Goal: Consume media (video, audio): Consume media (video, audio)

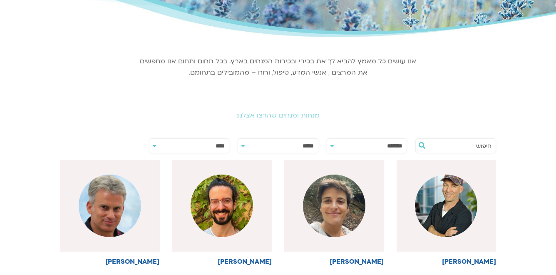
click at [198, 146] on select "**********" at bounding box center [189, 146] width 80 height 15
click at [66, 70] on section "אנו עושים כל מאמץ להביא לך את בכירי ובכירות המנחים בארץ. בכל תחום ותחום אנו מחפ…" at bounding box center [278, 66] width 466 height 50
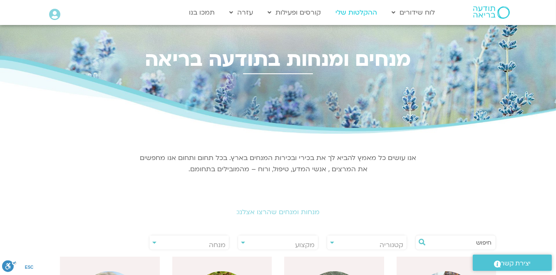
click at [361, 13] on link "ההקלטות שלי" at bounding box center [356, 13] width 50 height 16
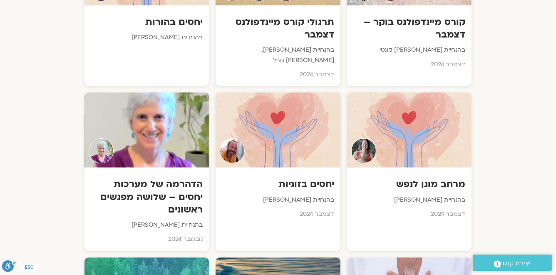
scroll to position [4226, 0]
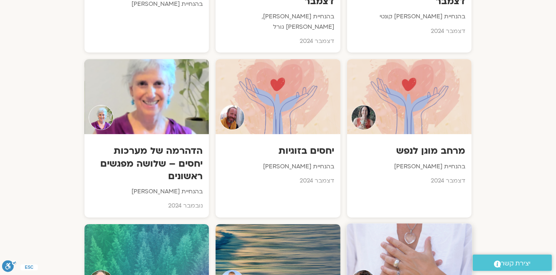
click at [404, 223] on div at bounding box center [409, 261] width 126 height 76
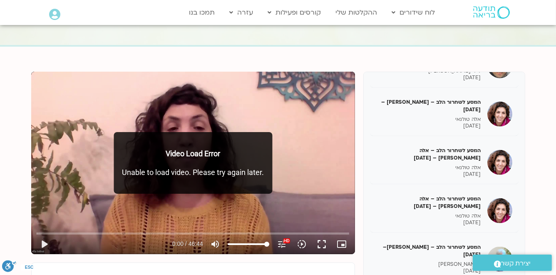
scroll to position [1369, 0]
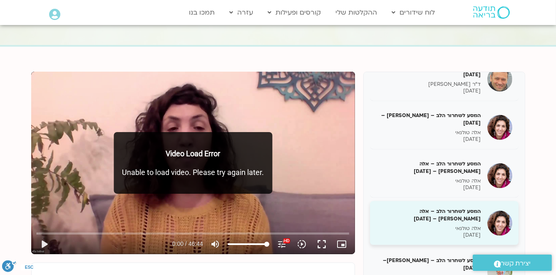
click at [463, 231] on p "18/02/2025" at bounding box center [428, 234] width 105 height 7
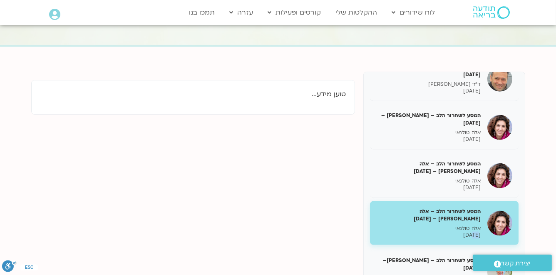
click at [463, 231] on p "18/02/2025" at bounding box center [428, 234] width 105 height 7
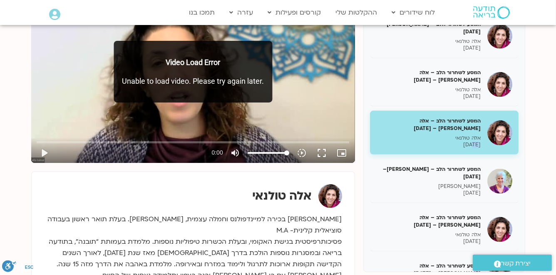
scroll to position [152, 0]
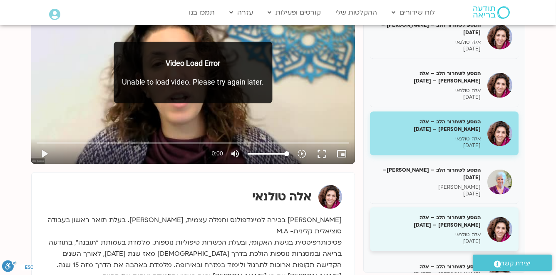
click at [455, 213] on h5 "המסע לשחרור הלב – אלה טולנאי – 11/3/25" at bounding box center [428, 220] width 105 height 15
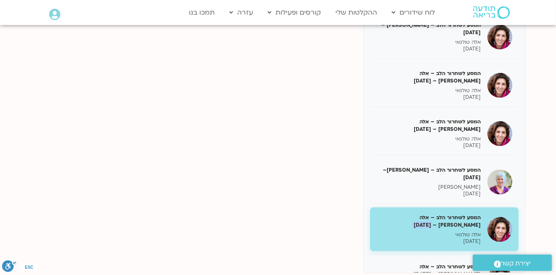
click at [455, 213] on h5 "המסע לשחרור הלב – אלה טולנאי – 11/3/25" at bounding box center [428, 220] width 105 height 15
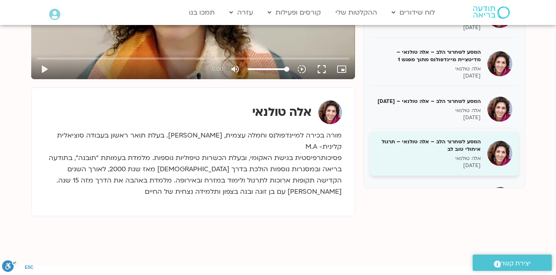
click at [431, 151] on h5 "המסע לשחרור הלב – אלה טולנאי – תרגול איחולי טוב לב" at bounding box center [428, 145] width 105 height 15
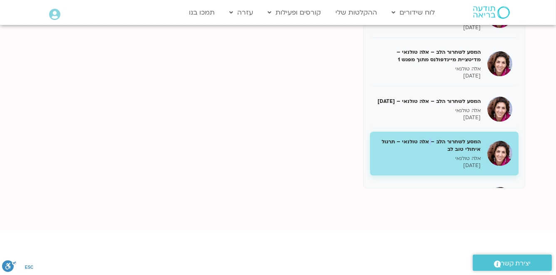
click at [431, 151] on h5 "המסע לשחרור הלב – אלה [PERSON_NAME] – תרגול איחולי טוב [PERSON_NAME]" at bounding box center [428, 145] width 105 height 15
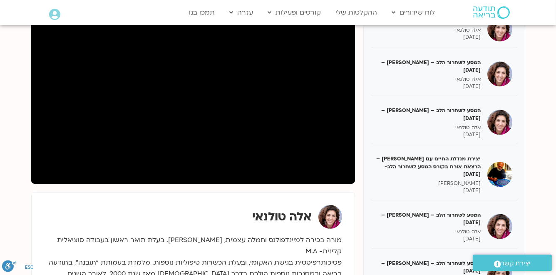
scroll to position [232, 0]
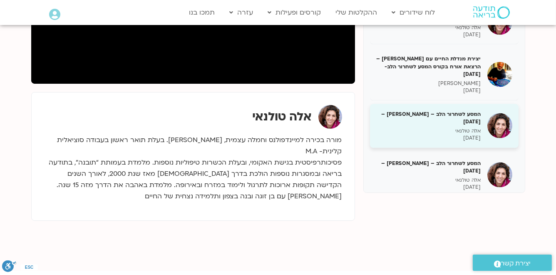
click at [471, 125] on h5 "המסע לשחרור הלב – אלה טולנאי – 22/04/25" at bounding box center [428, 117] width 105 height 15
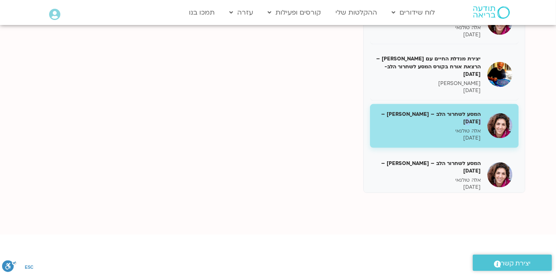
click at [471, 125] on h5 "המסע לשחרור הלב – אלה טולנאי – 22/04/25" at bounding box center [428, 117] width 105 height 15
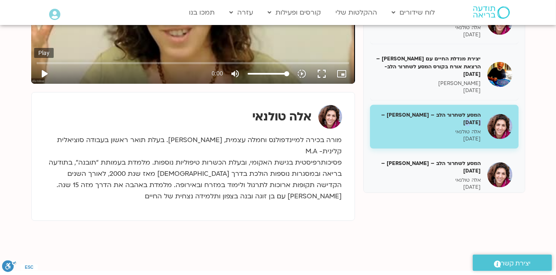
click at [42, 74] on button "play_arrow" at bounding box center [44, 74] width 20 height 20
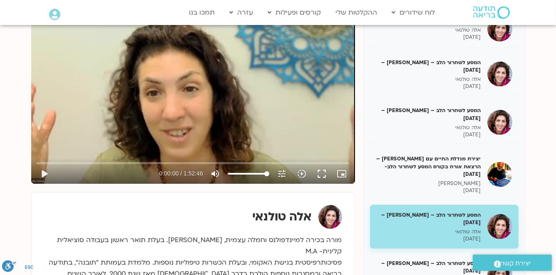
scroll to position [65, 0]
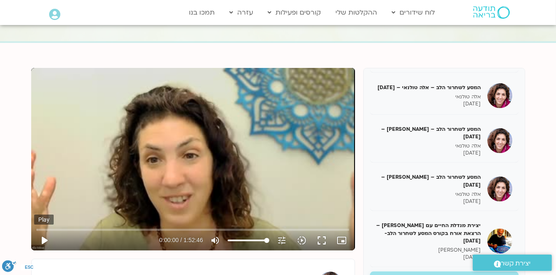
click at [43, 238] on button "play_arrow" at bounding box center [44, 240] width 20 height 20
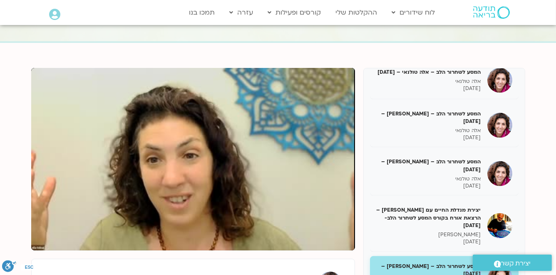
scroll to position [99, 0]
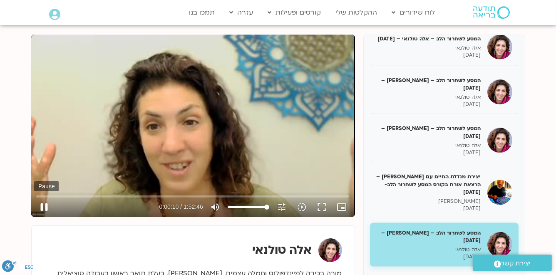
click at [47, 203] on button "pause" at bounding box center [44, 207] width 20 height 20
type input "10.353779"
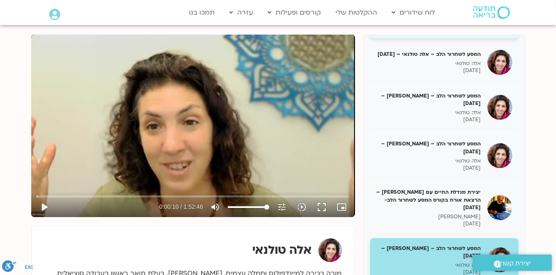
scroll to position [1462, 0]
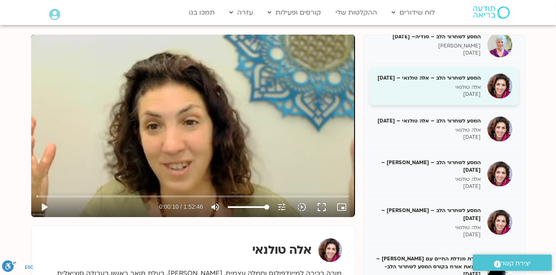
click at [445, 82] on h5 "המסע לשחרור הלב – אלה טולנאי – 11/3/25" at bounding box center [428, 77] width 105 height 7
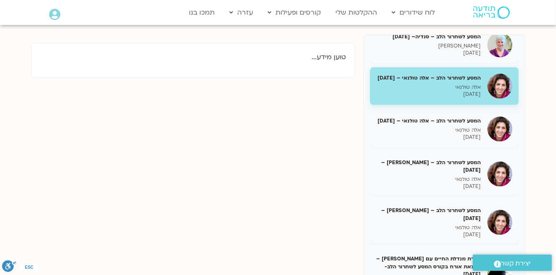
click at [445, 82] on h5 "המסע לשחרור הלב – אלה טולנאי – 11/3/25" at bounding box center [428, 77] width 105 height 7
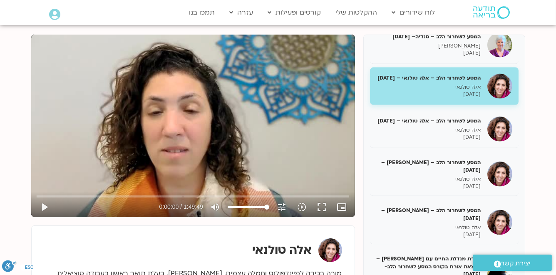
scroll to position [1396, 0]
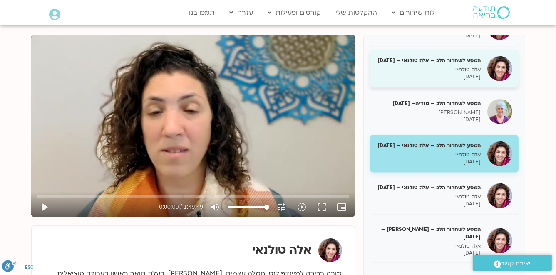
click at [450, 73] on p "אלה טולנאי" at bounding box center [428, 69] width 105 height 7
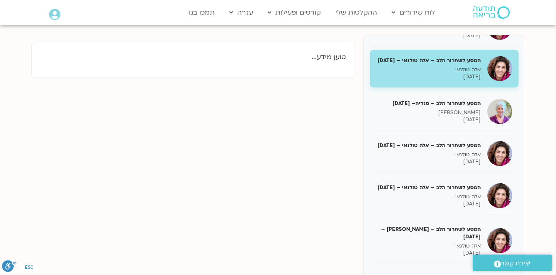
click at [450, 73] on p "אלה טולנאי" at bounding box center [428, 69] width 105 height 7
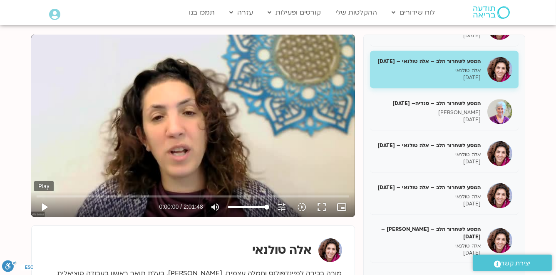
click at [43, 206] on button "play_arrow" at bounding box center [44, 207] width 20 height 20
type input "1.509619"
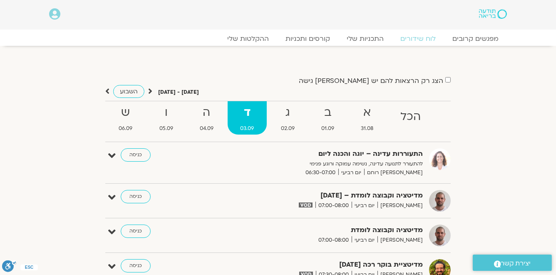
click at [290, 114] on strong "ג" at bounding box center [287, 112] width 39 height 19
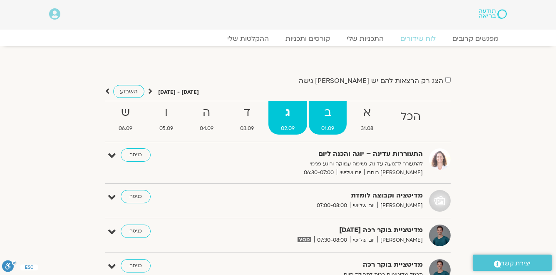
click at [332, 117] on strong "ב" at bounding box center [328, 112] width 38 height 19
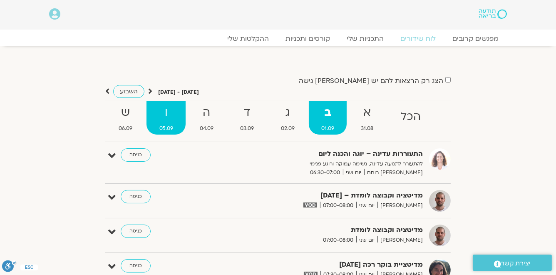
click at [170, 115] on strong "ו" at bounding box center [165, 112] width 39 height 19
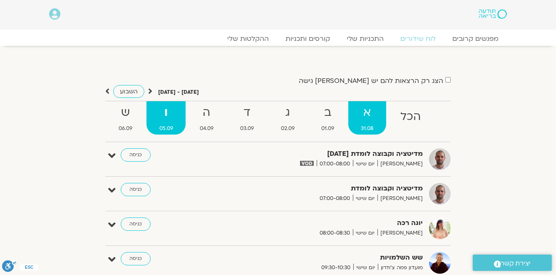
click at [366, 115] on strong "א" at bounding box center [366, 112] width 37 height 19
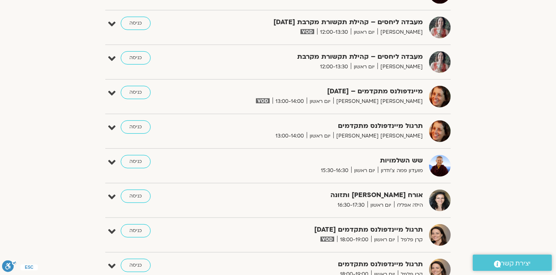
scroll to position [566, 0]
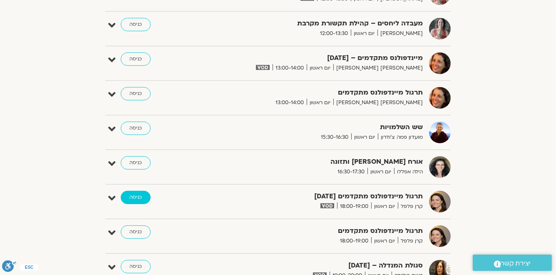
click at [137, 195] on link "כניסה" at bounding box center [136, 197] width 30 height 13
click at [139, 191] on link "כניסה" at bounding box center [136, 197] width 30 height 13
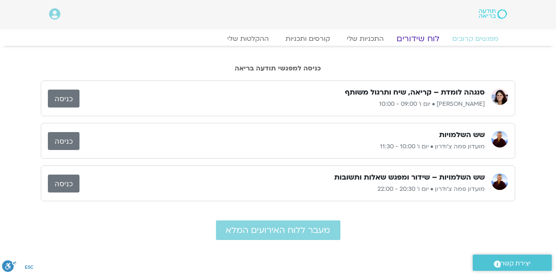
click at [436, 37] on link "לוח שידורים" at bounding box center [418, 39] width 62 height 10
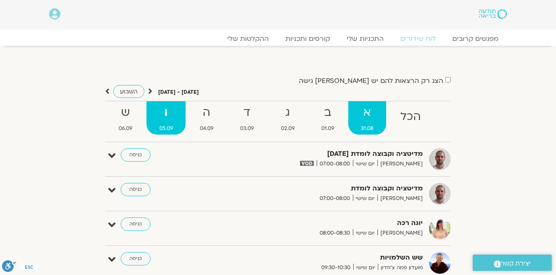
click at [365, 113] on strong "א" at bounding box center [366, 112] width 37 height 19
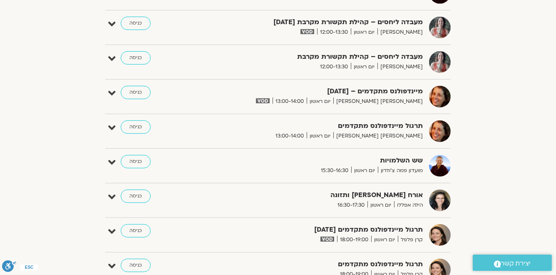
scroll to position [566, 0]
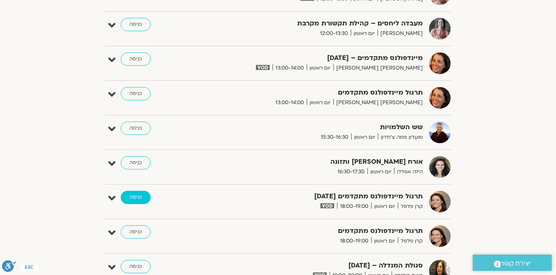
click at [143, 197] on link "כניסה" at bounding box center [136, 197] width 30 height 13
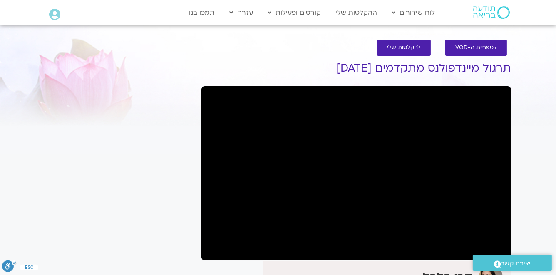
scroll to position [33, 0]
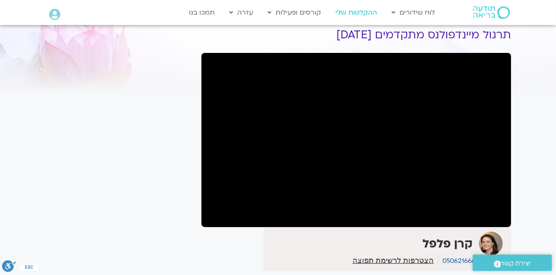
click at [355, 11] on link "ההקלטות שלי" at bounding box center [356, 13] width 50 height 16
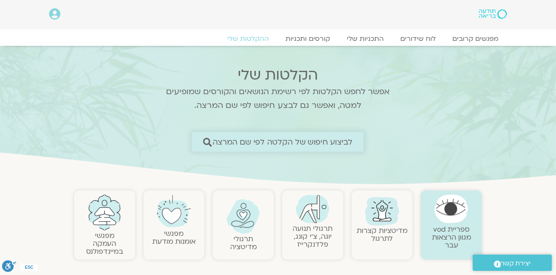
click at [327, 143] on span "לביצוע חיפוש של הקלטה לפי שם המרצה" at bounding box center [283, 141] width 140 height 9
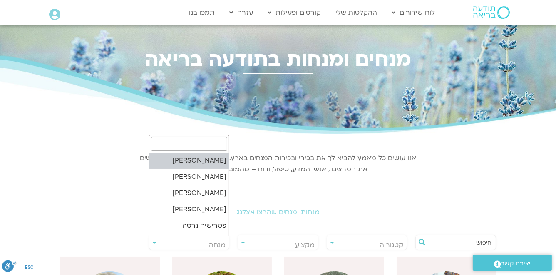
click at [221, 243] on span "מנחה" at bounding box center [217, 244] width 17 height 9
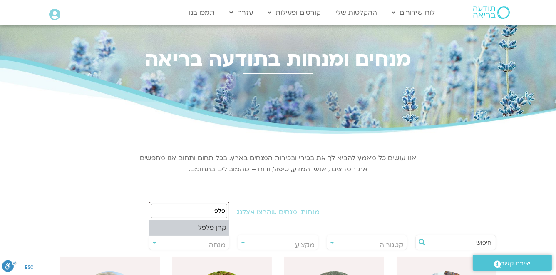
type input "פלפ"
select select "*****"
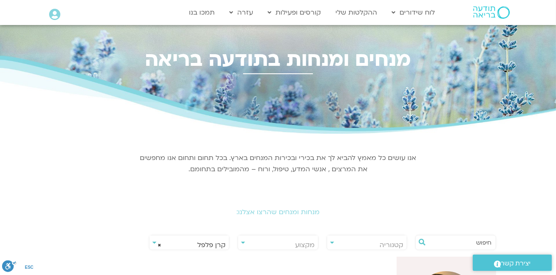
scroll to position [100, 0]
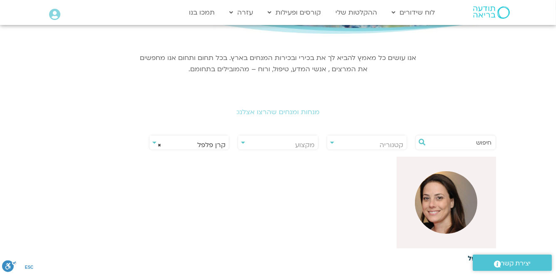
click at [448, 206] on img at bounding box center [446, 202] width 62 height 62
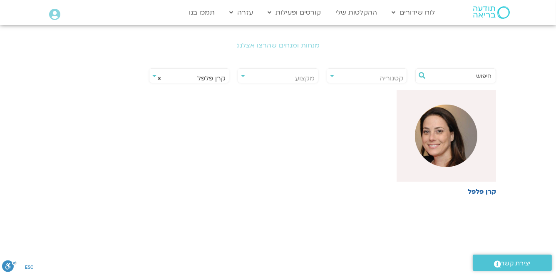
scroll to position [200, 0]
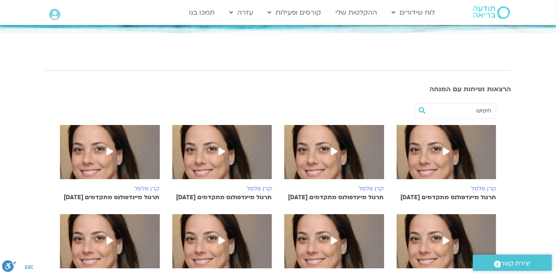
scroll to position [166, 0]
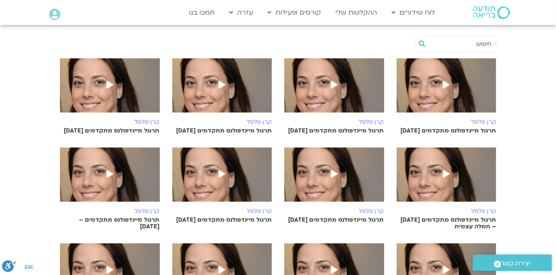
click at [109, 83] on icon at bounding box center [109, 84] width 7 height 7
click at [220, 84] on icon at bounding box center [221, 84] width 7 height 7
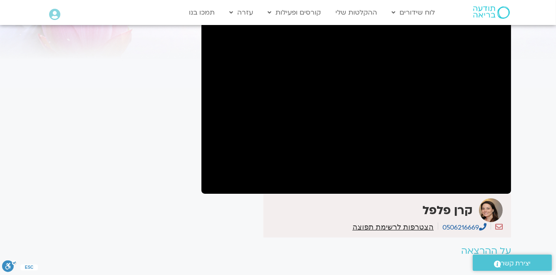
scroll to position [33, 0]
